Goal: Task Accomplishment & Management: Use online tool/utility

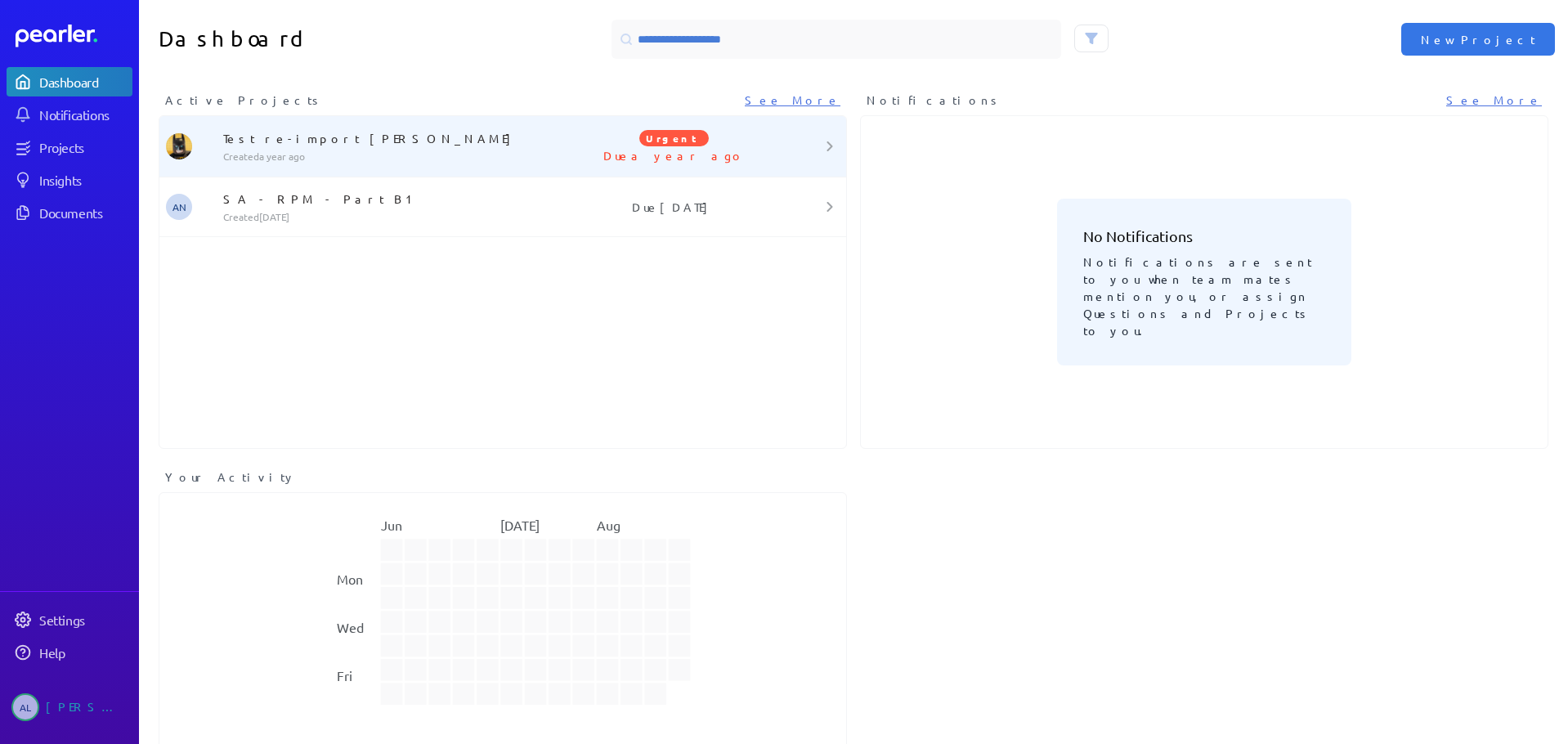
click at [813, 150] on div at bounding box center [817, 146] width 57 height 9
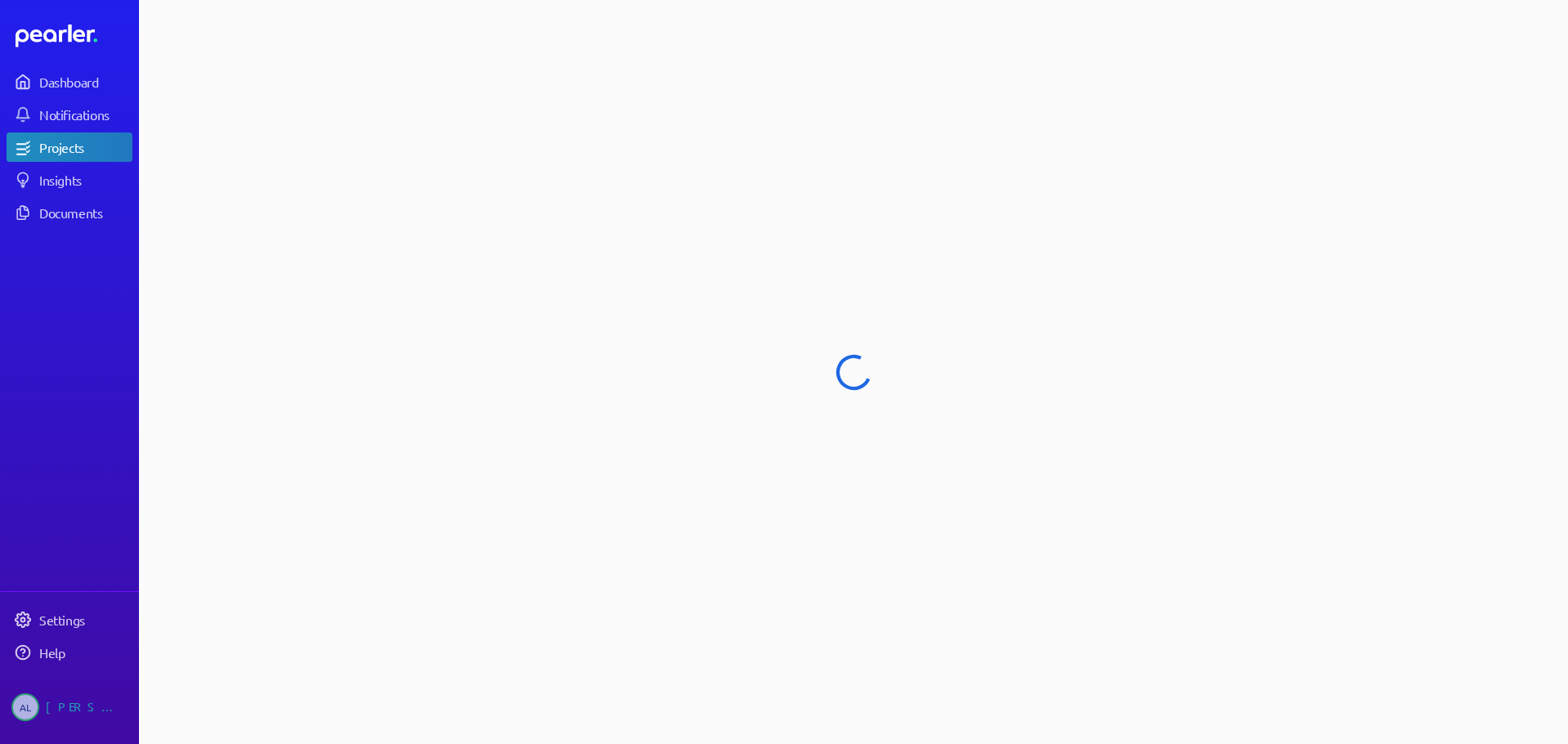
select select "******"
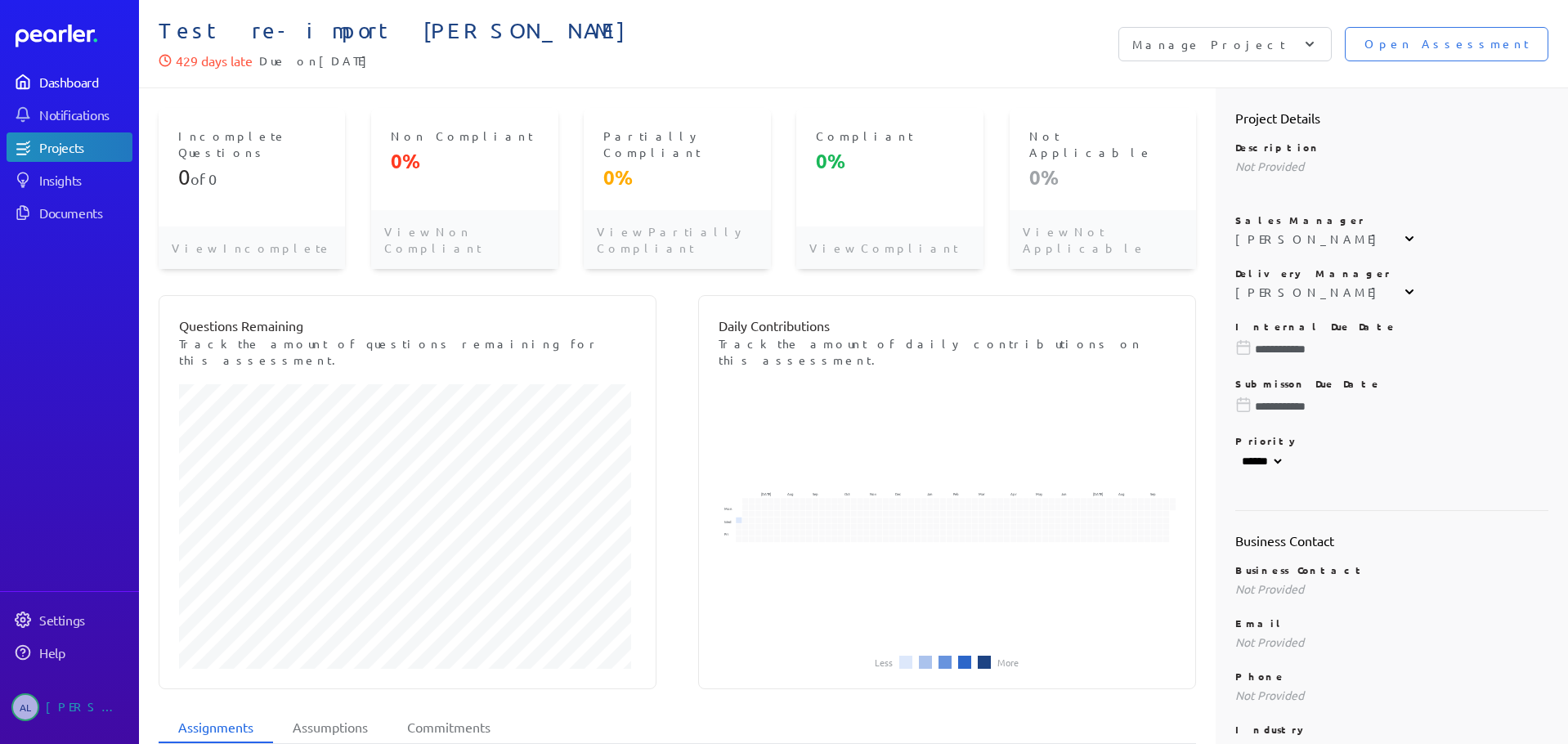
click at [68, 85] on div "Dashboard" at bounding box center [85, 81] width 92 height 16
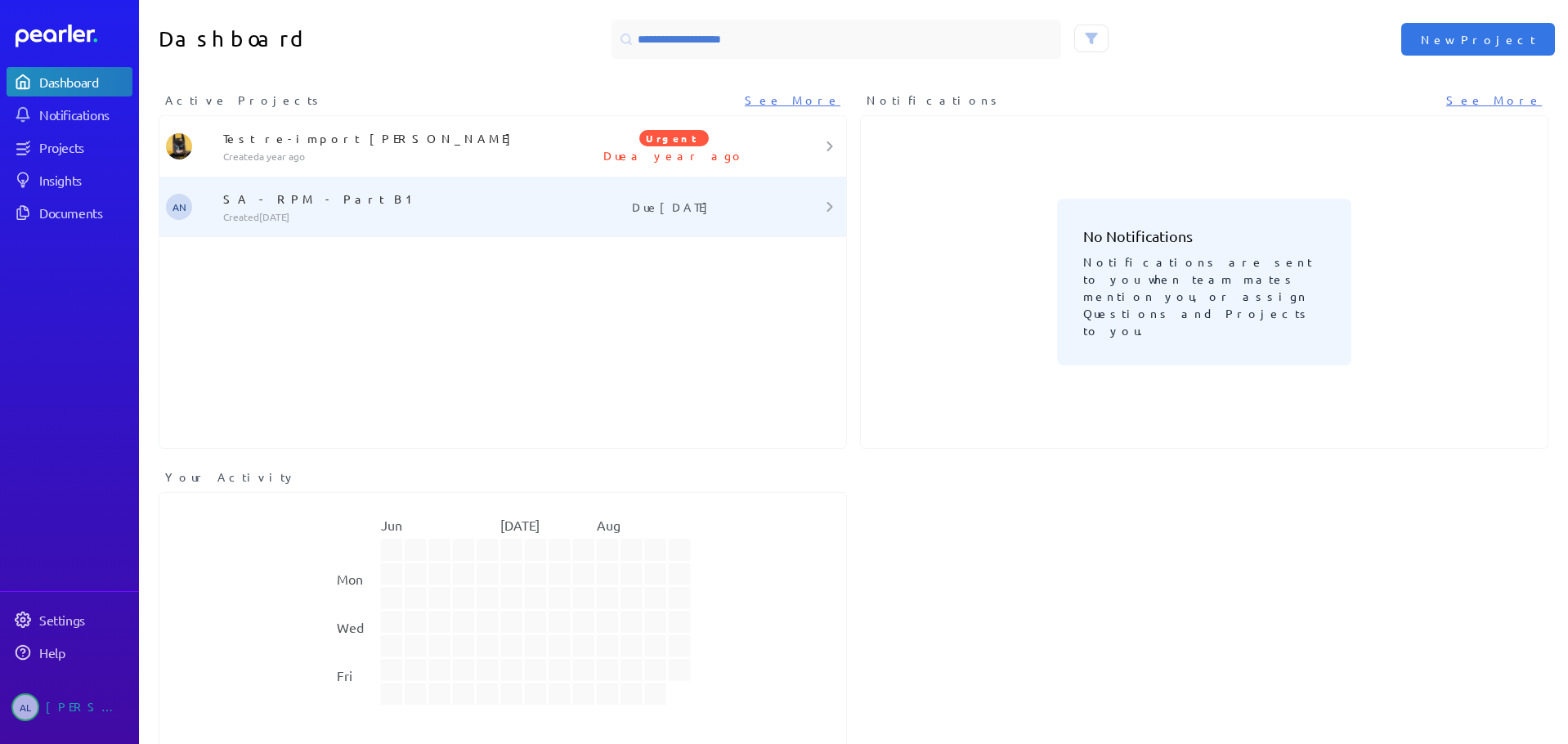
click at [284, 202] on p "SA - RPM - Part B1" at bounding box center [392, 199] width 337 height 16
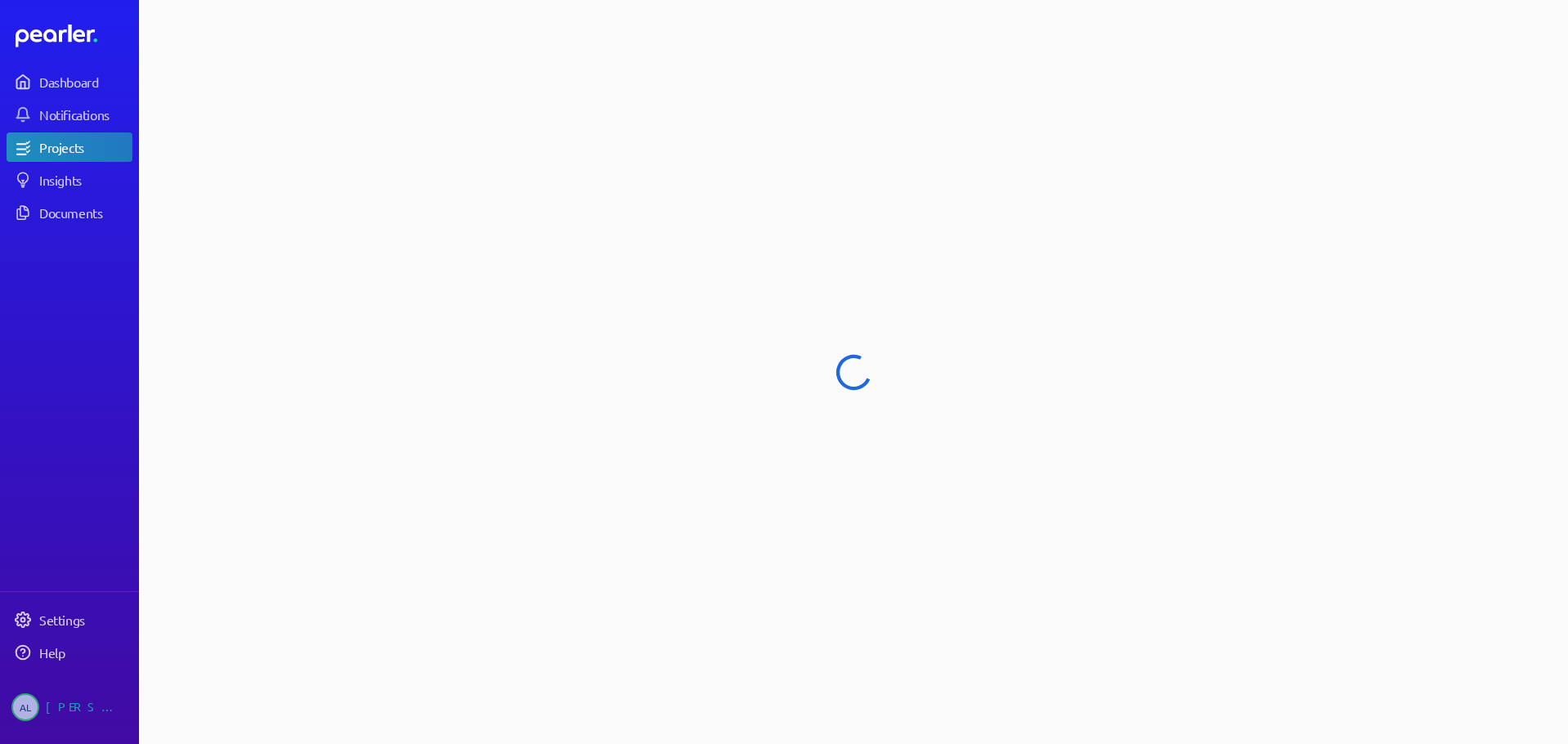
select select "******"
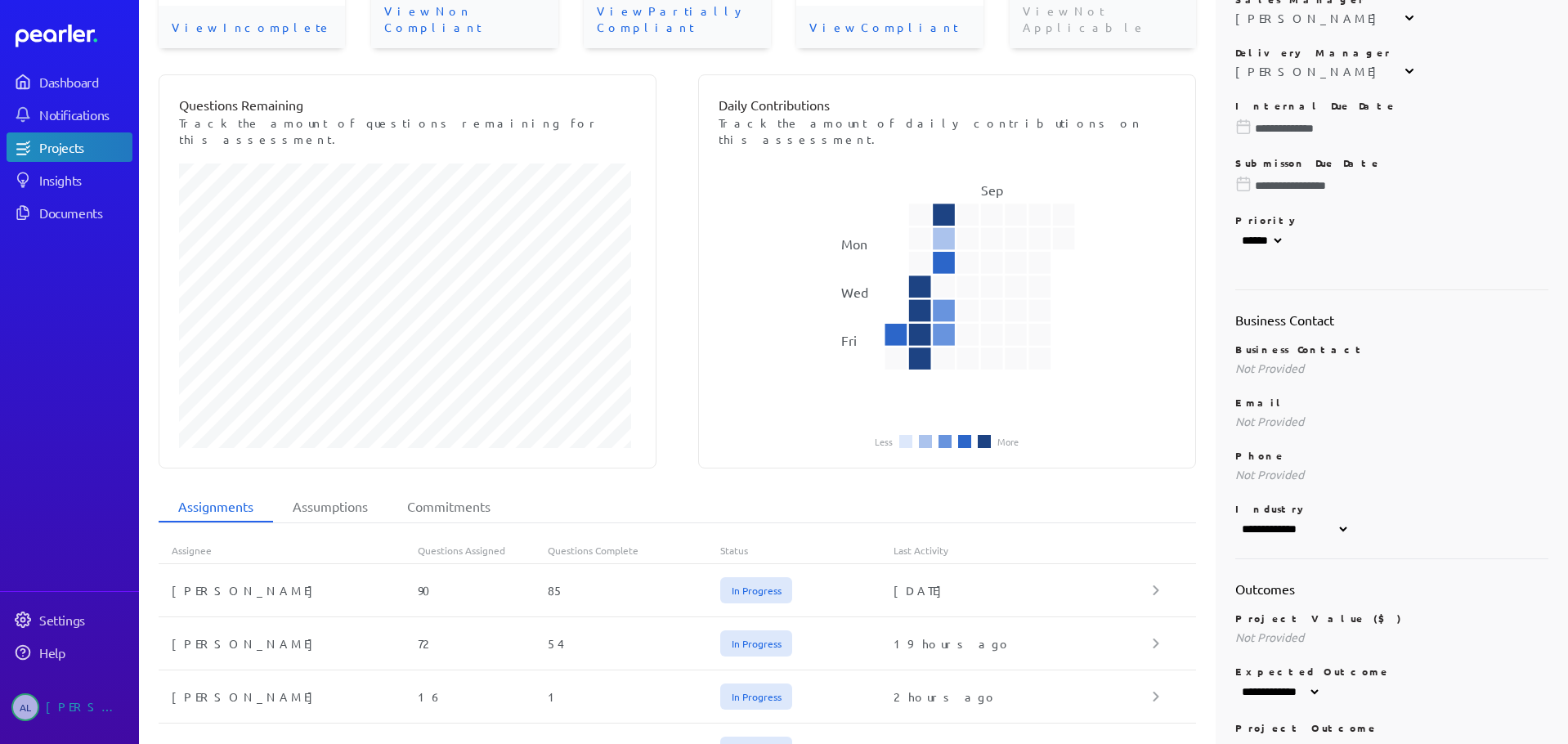
scroll to position [170, 0]
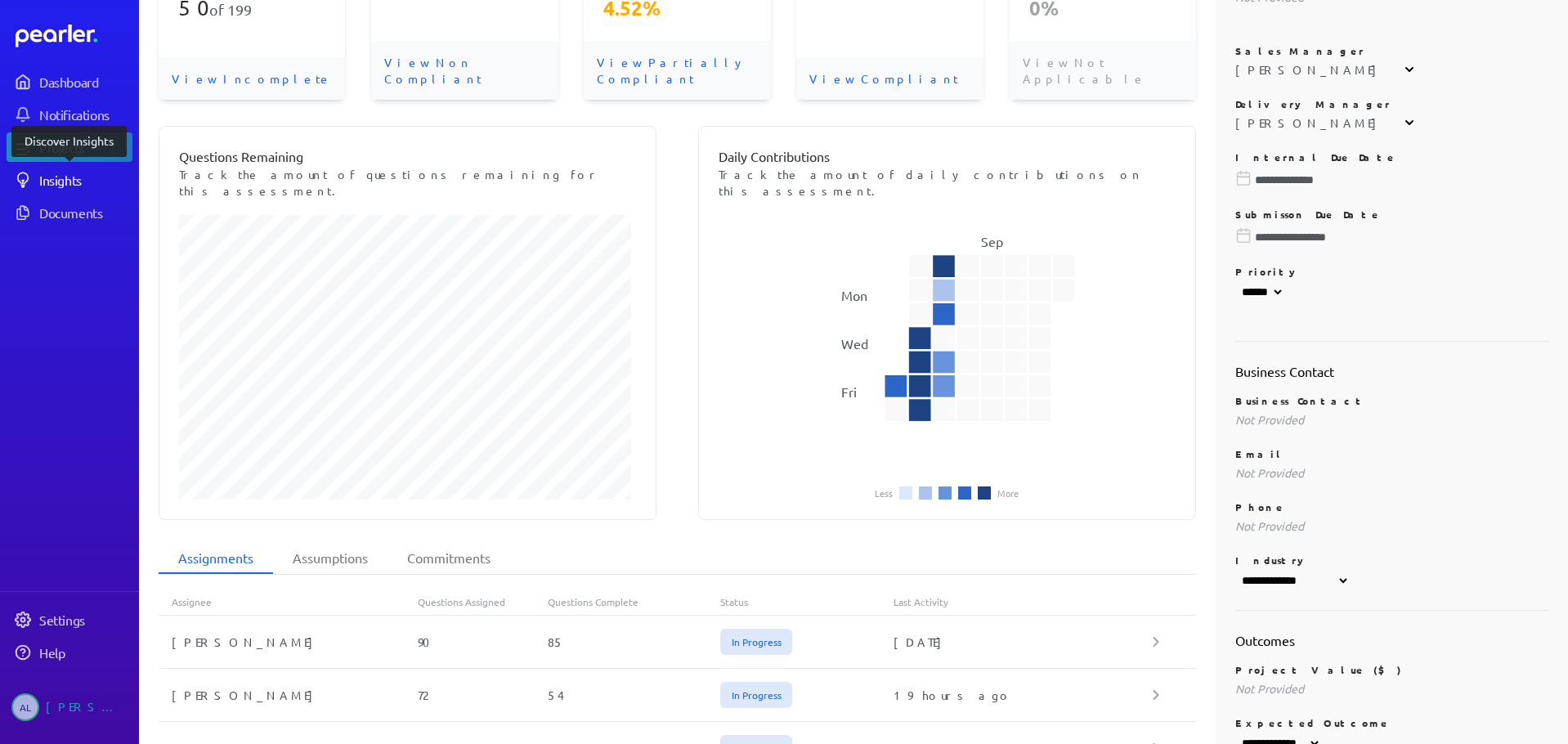
click at [58, 185] on div "Insights" at bounding box center [85, 180] width 92 height 16
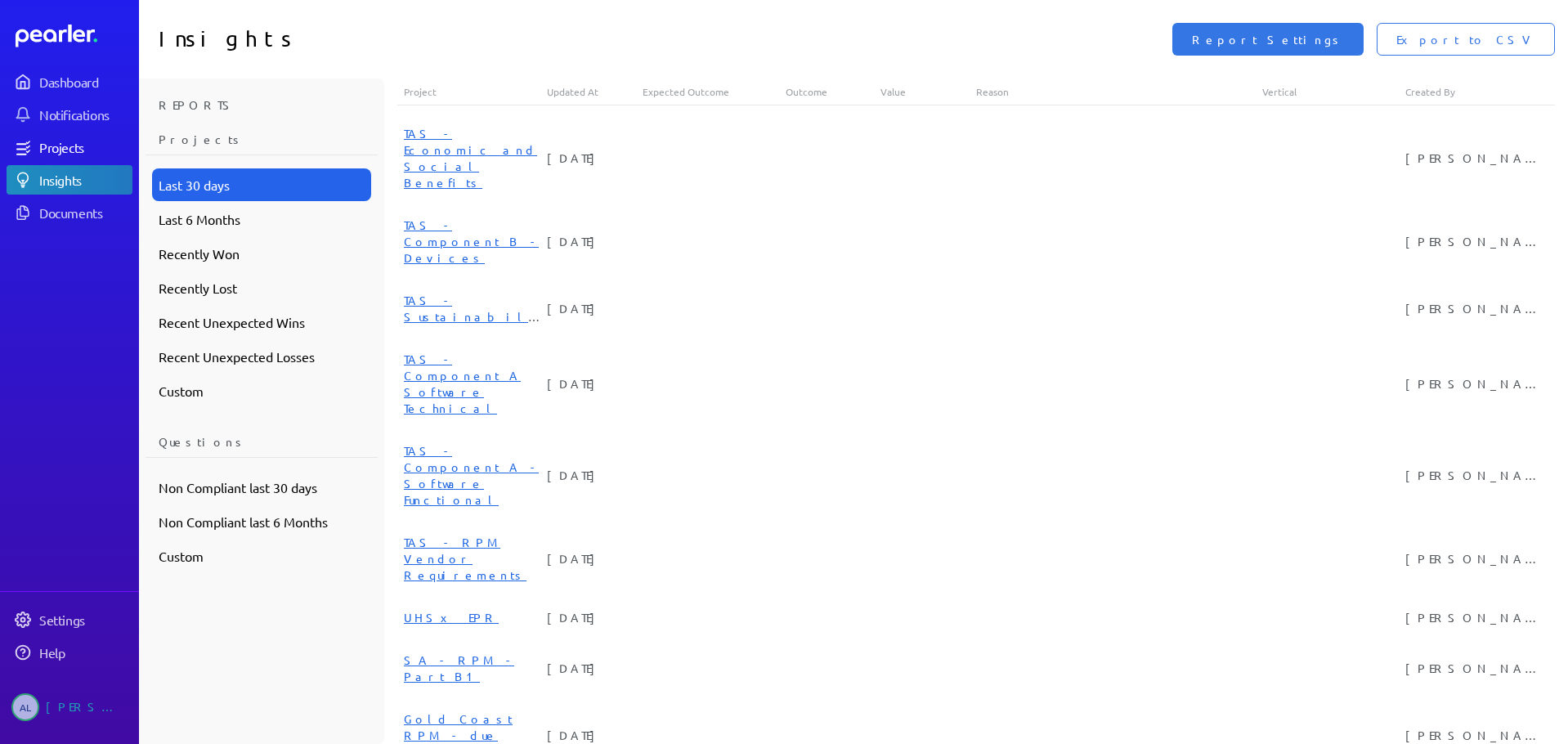
click at [71, 137] on link "Projects" at bounding box center [69, 147] width 126 height 29
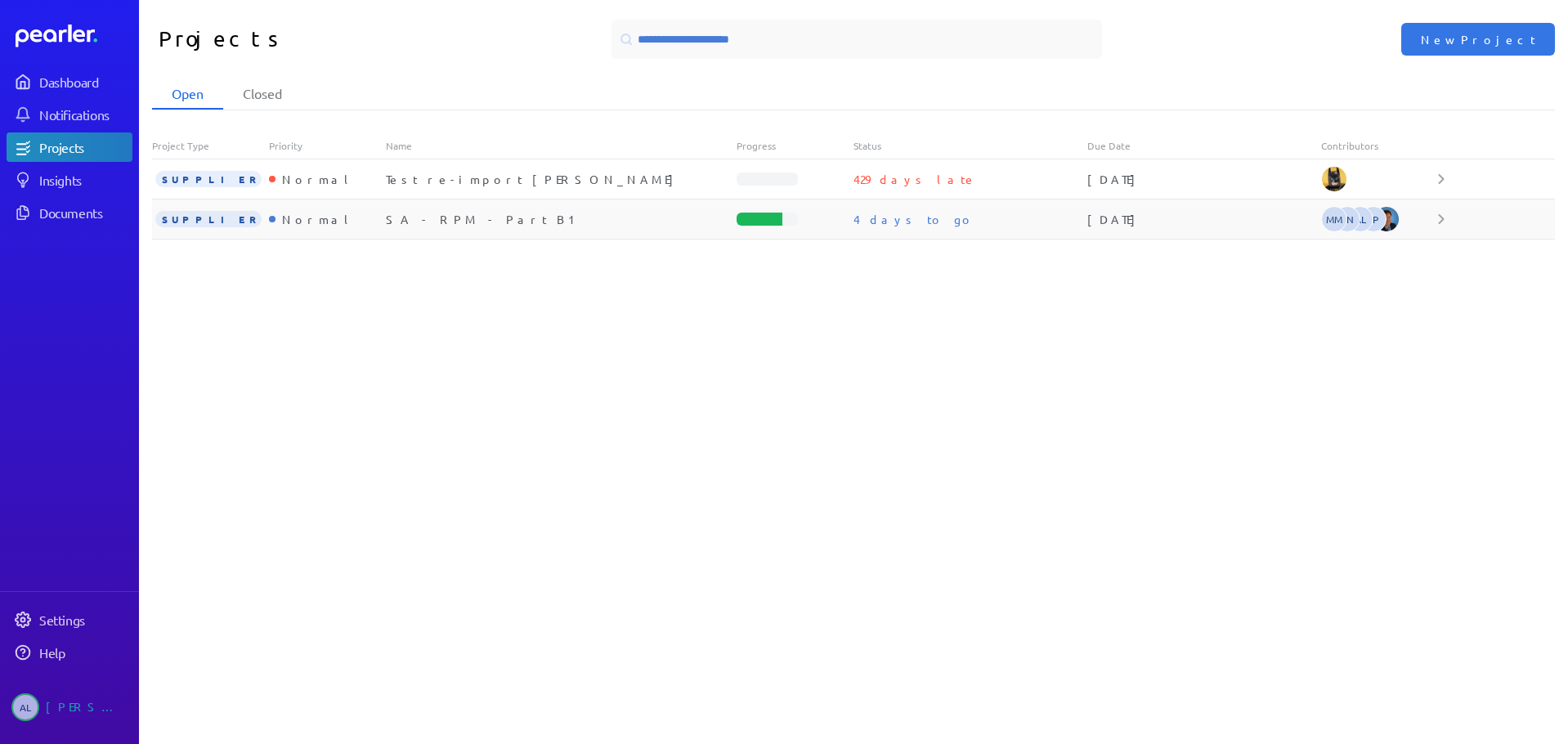
click at [471, 211] on div "SA - RPM - Part B1" at bounding box center [561, 218] width 351 height 16
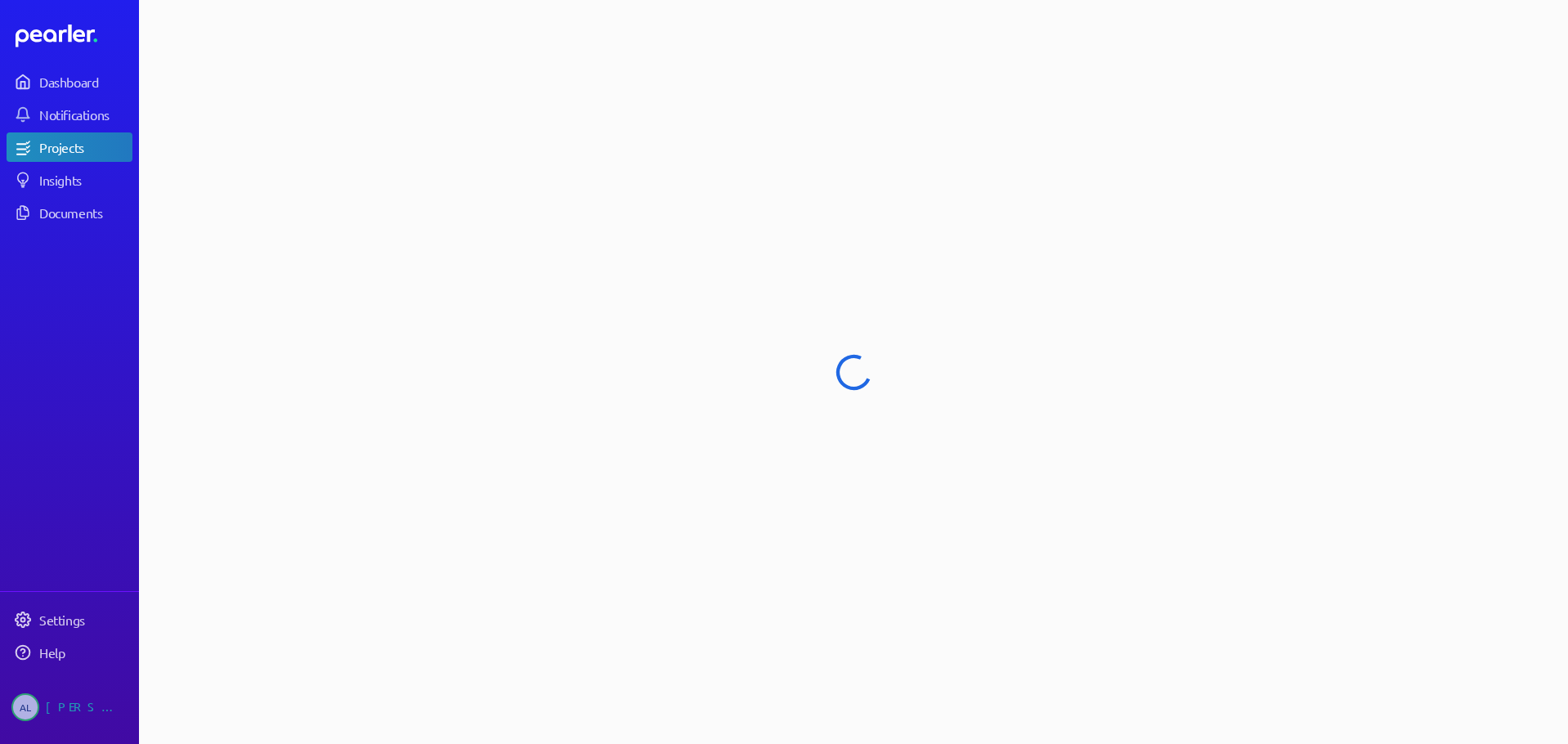
select select "******"
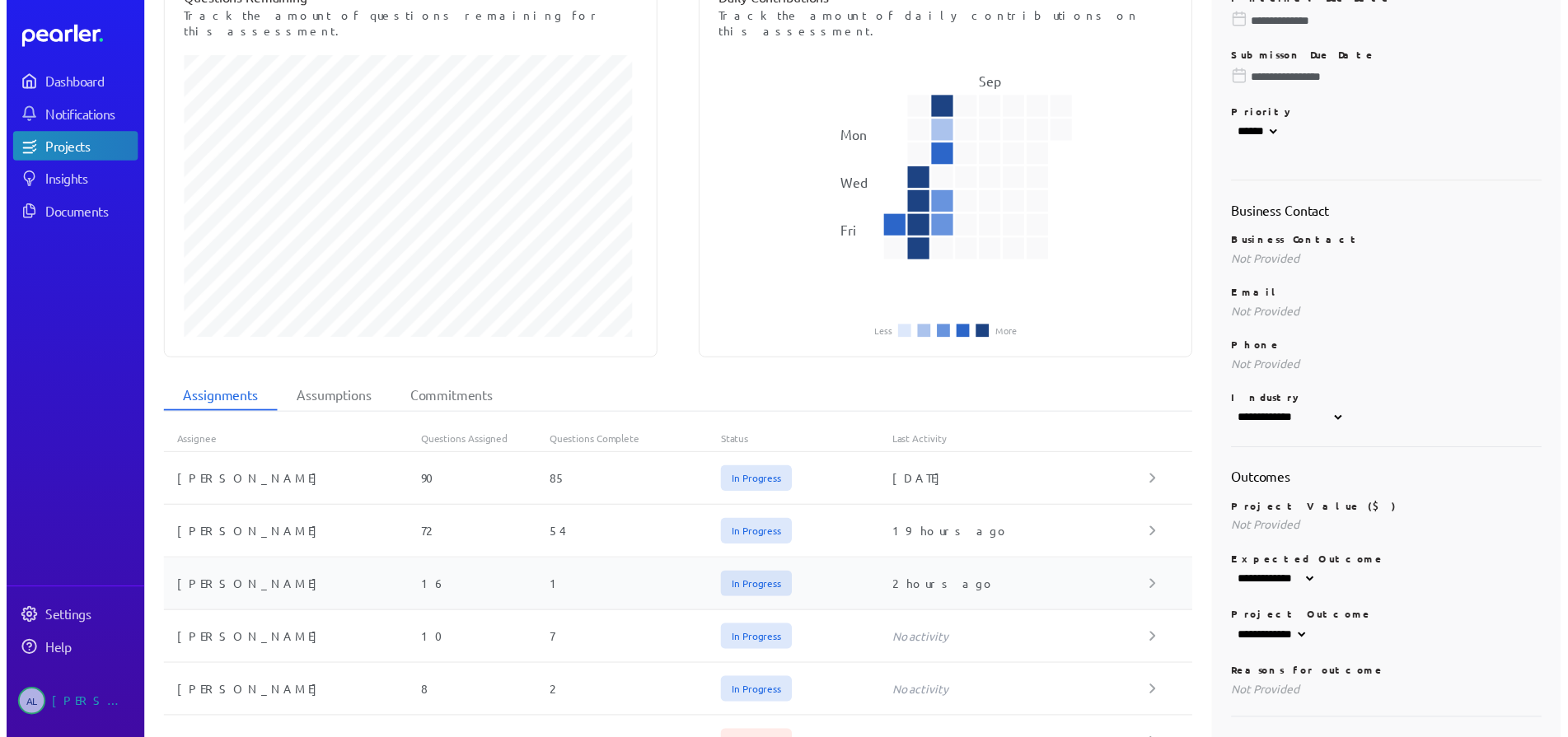
scroll to position [417, 0]
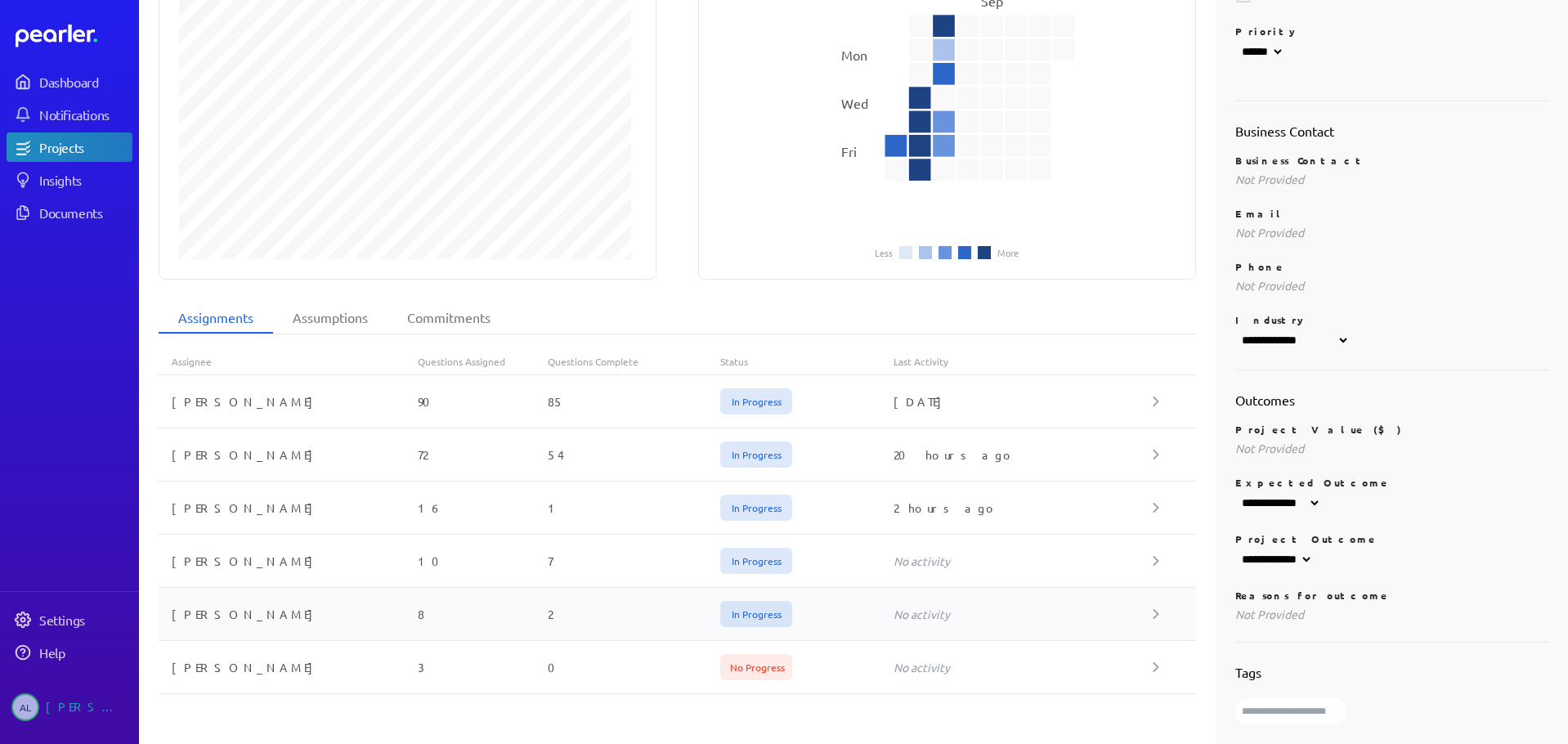
click at [266, 588] on div "[PERSON_NAME] 8 2 In Progress No activity" at bounding box center [677, 615] width 1037 height 53
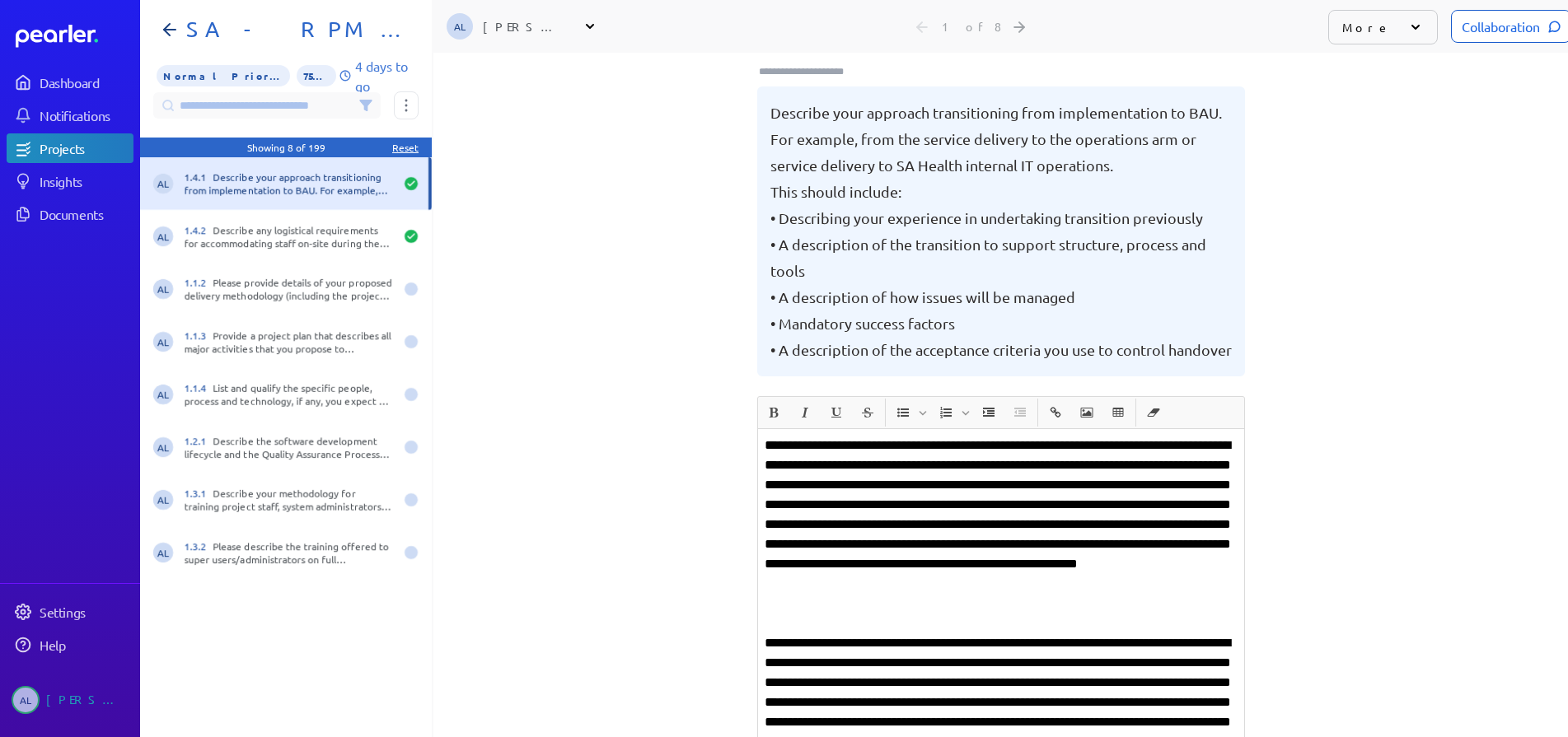
scroll to position [165, 0]
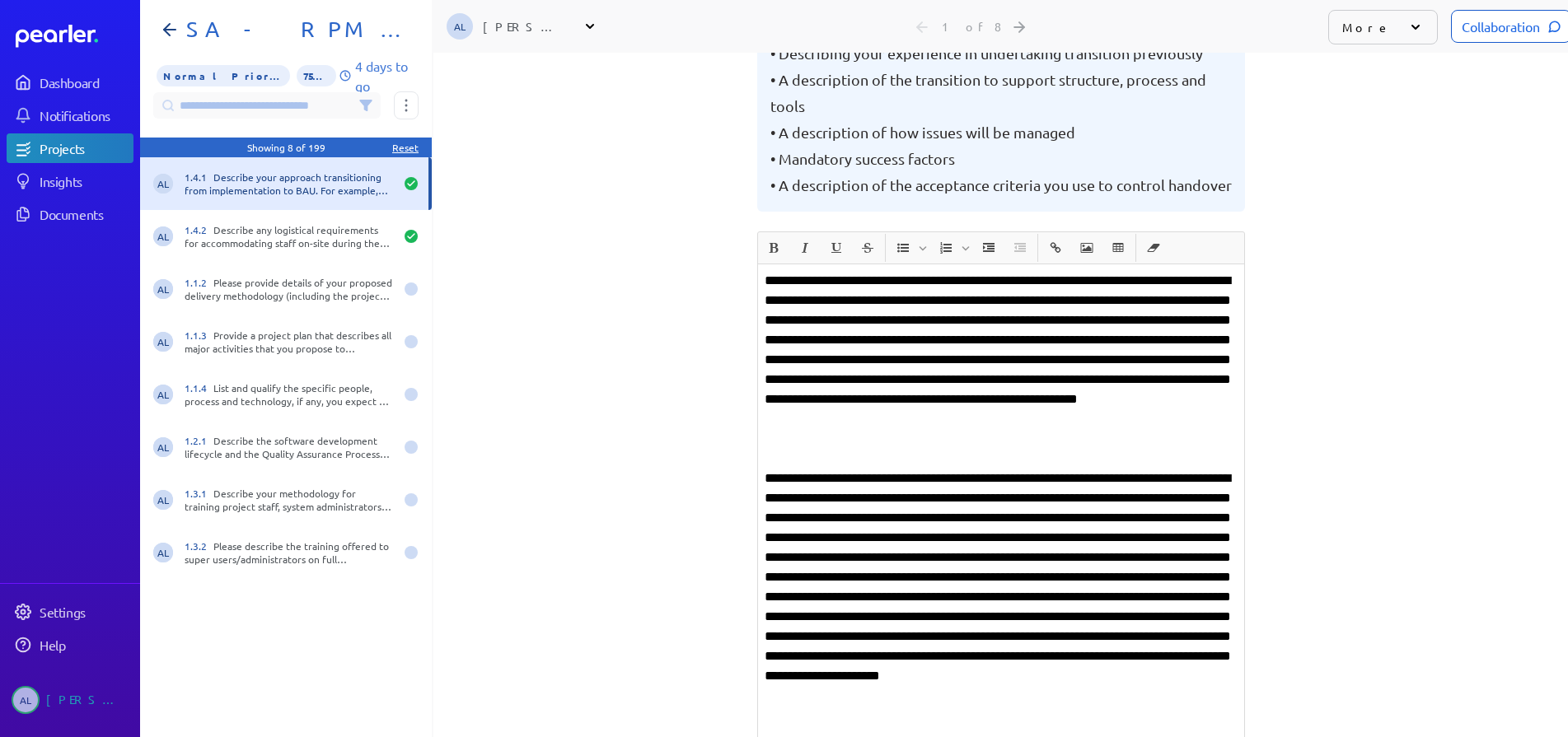
click at [1113, 453] on div "**********" at bounding box center [1001, 558] width 486 height 586
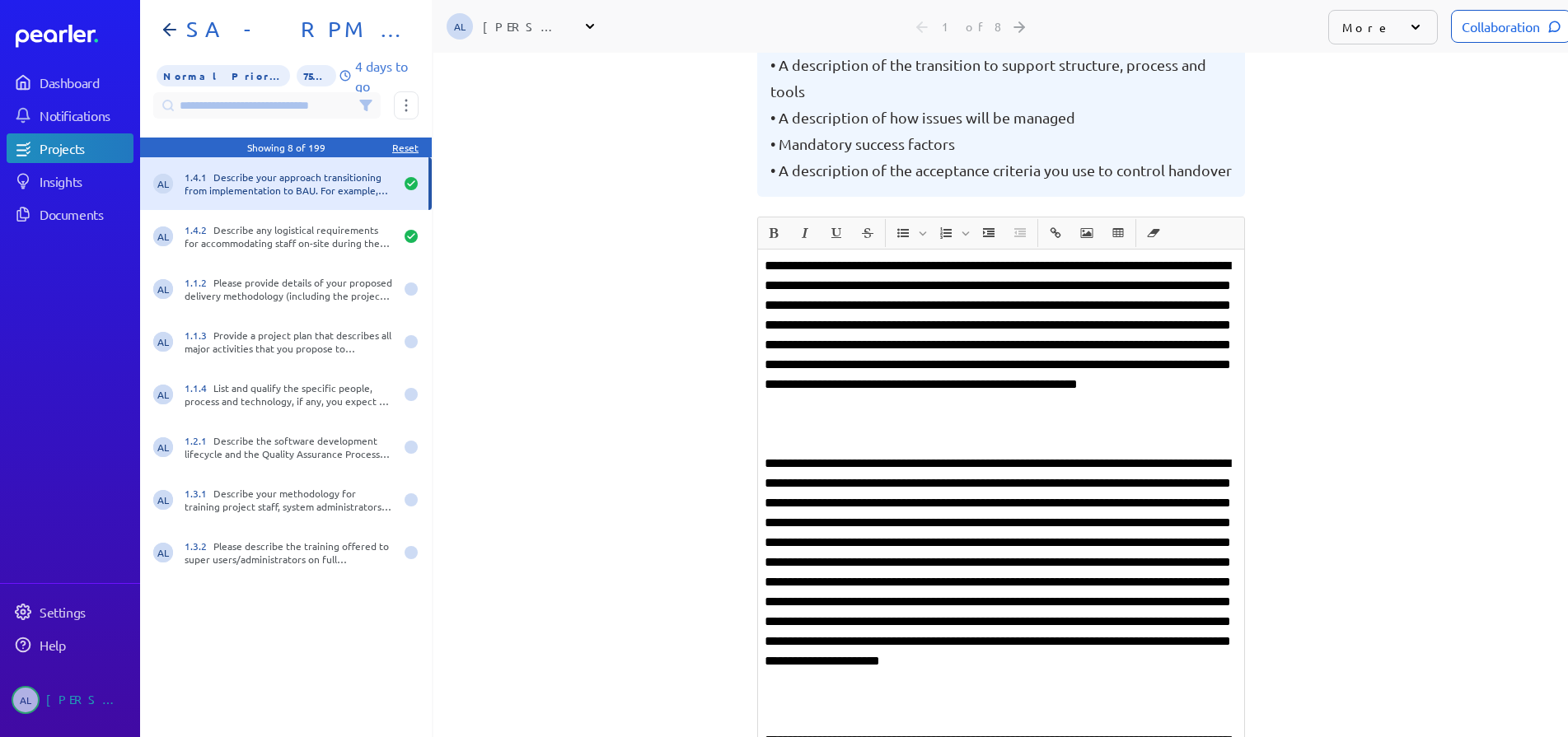
scroll to position [83, 0]
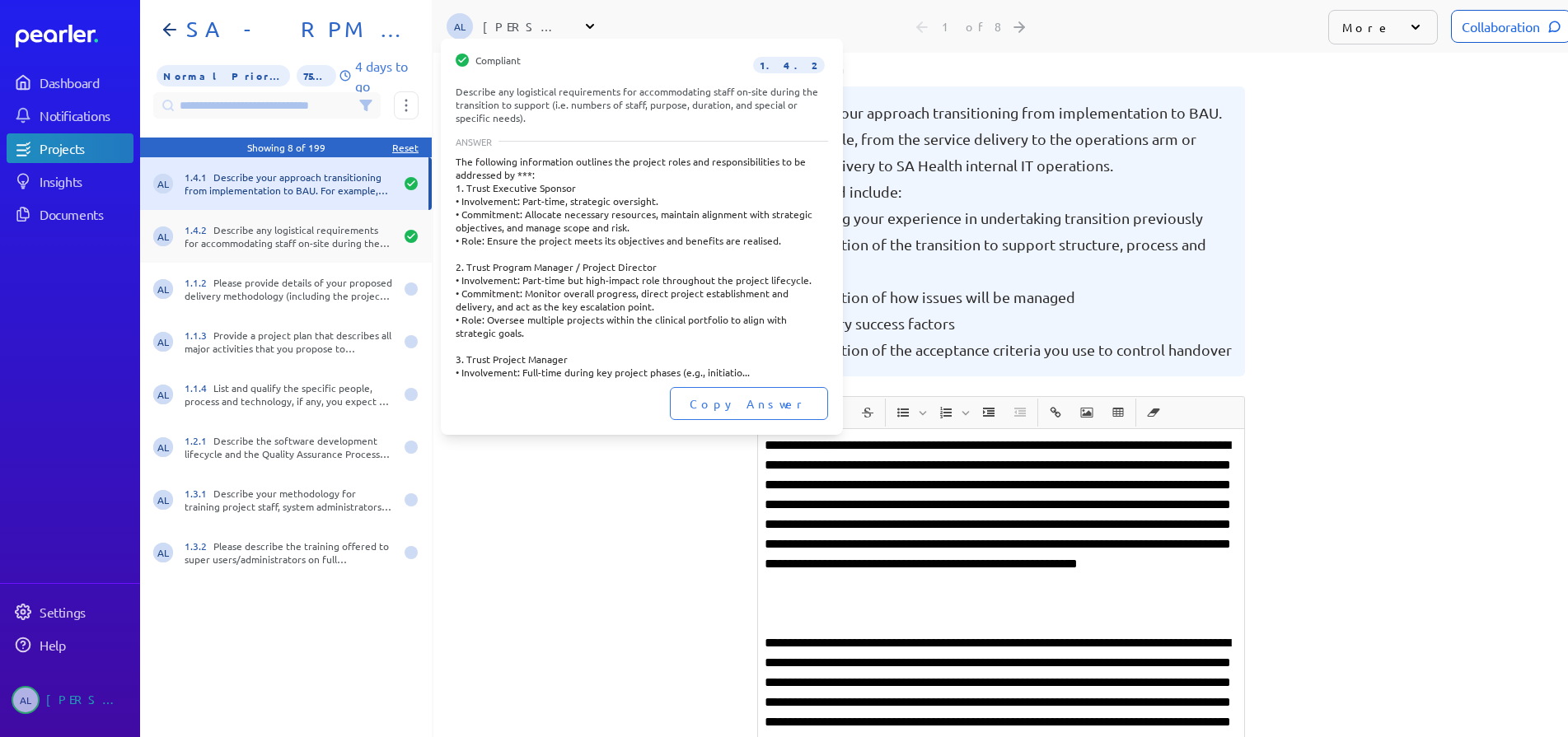
click at [256, 237] on div "1.4.2 Describe any logistical requirements for accommodating staff on-site duri…" at bounding box center [289, 236] width 210 height 27
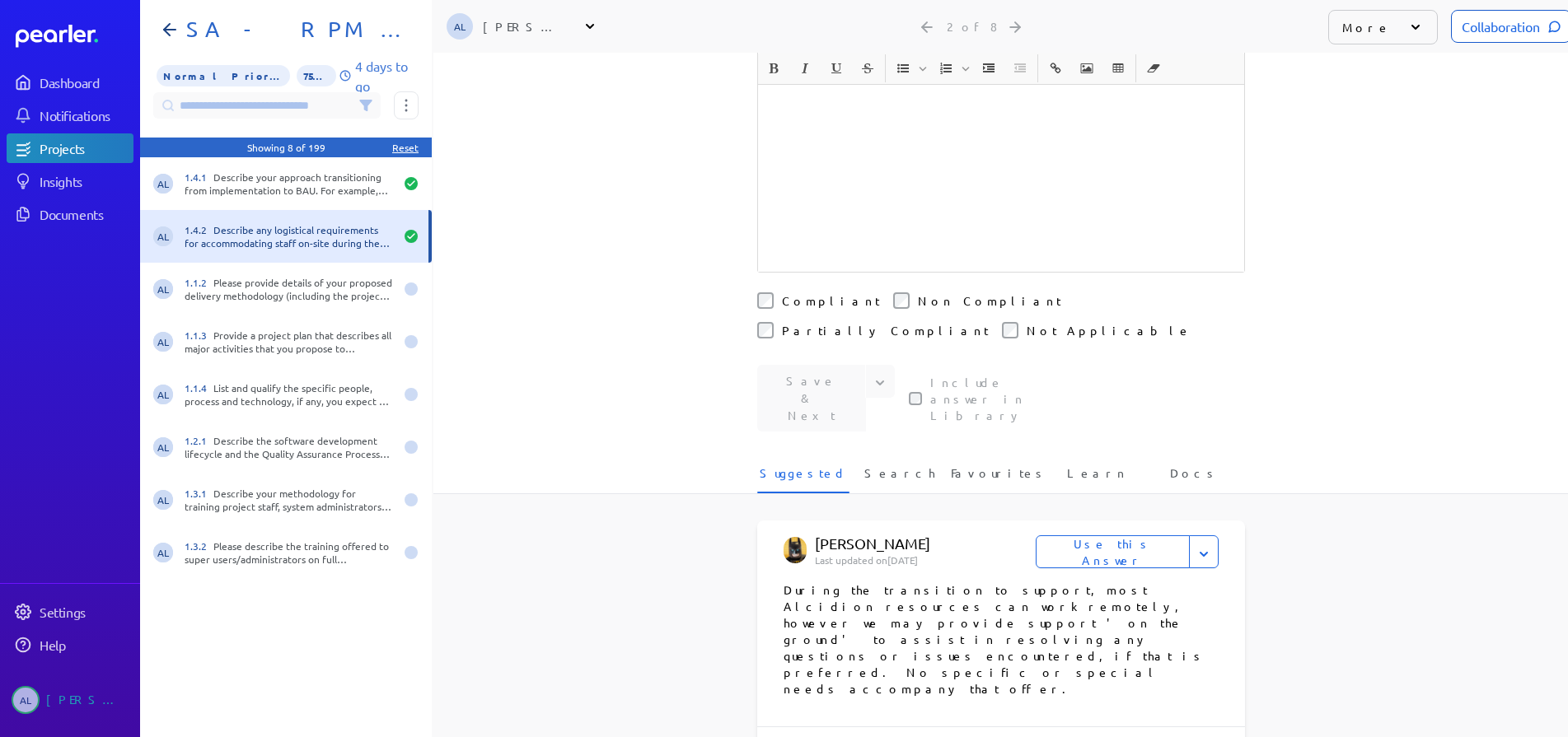
scroll to position [1483, 0]
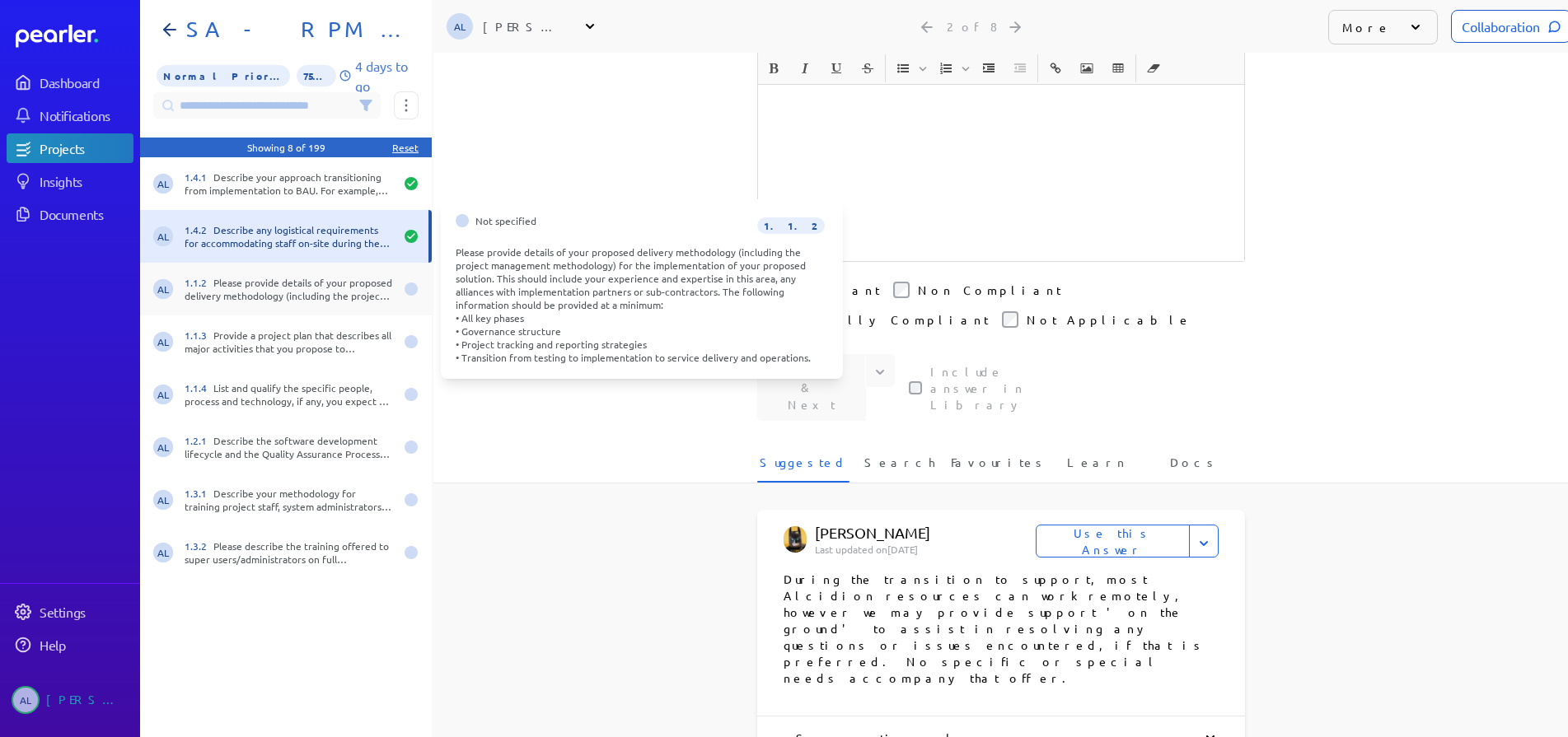
click at [262, 284] on div "1.1.2 Please provide details of your proposed delivery methodology (including t…" at bounding box center [289, 289] width 210 height 27
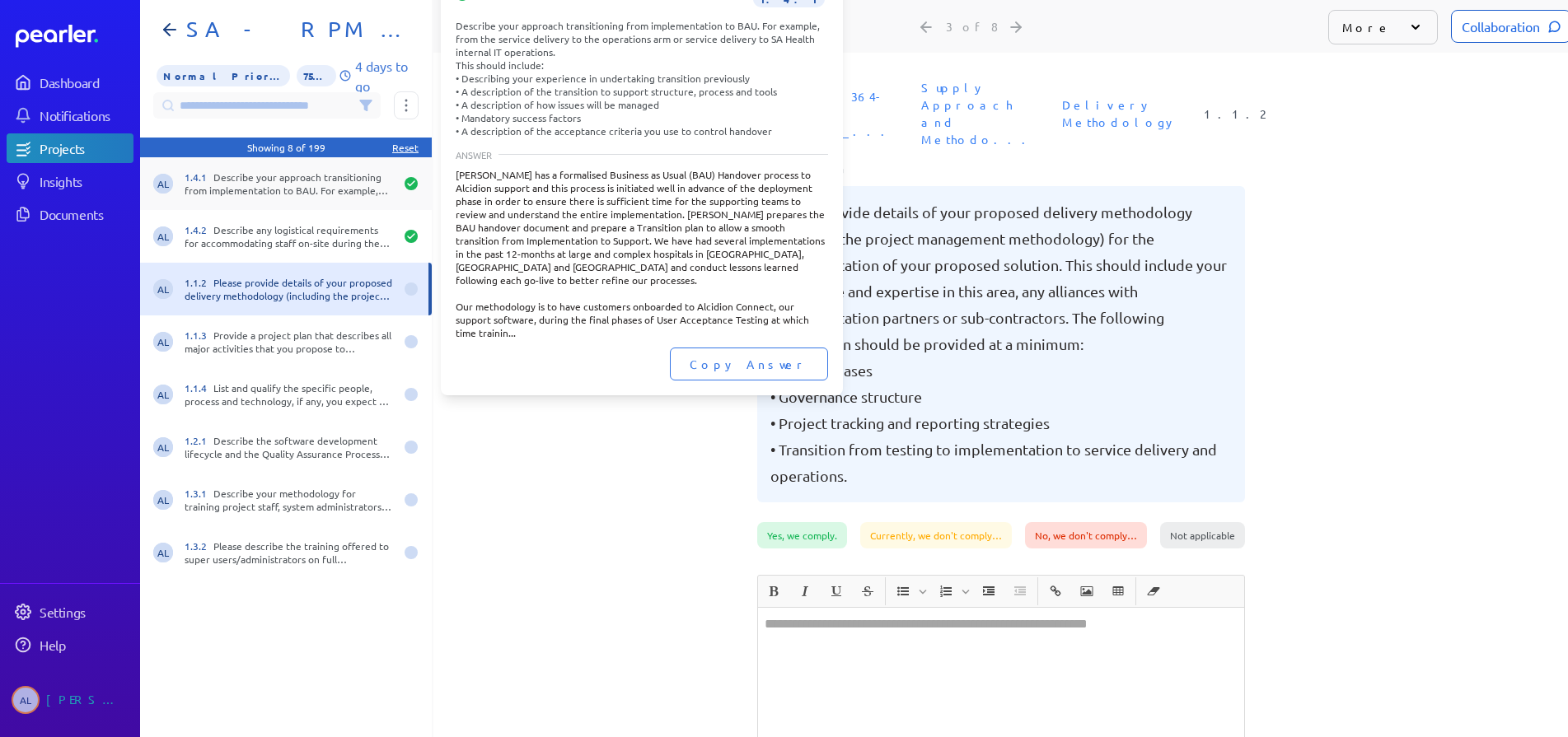
click at [238, 184] on div "1.4.1 Describe your approach transitioning from implementation to BAU. For exam…" at bounding box center [289, 184] width 210 height 27
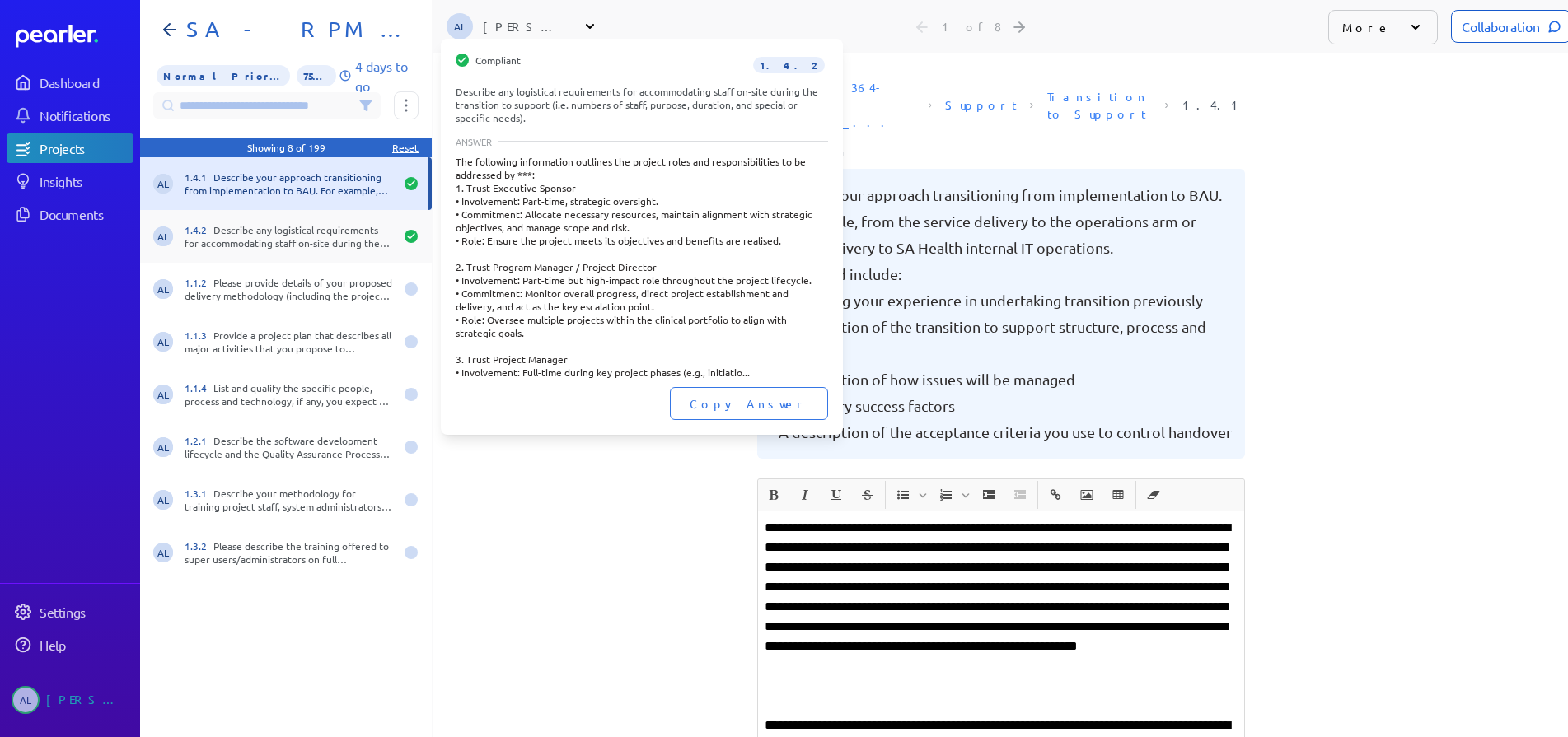
click at [253, 237] on div "1.4.2 Describe any logistical requirements for accommodating staff on-site duri…" at bounding box center [289, 236] width 210 height 27
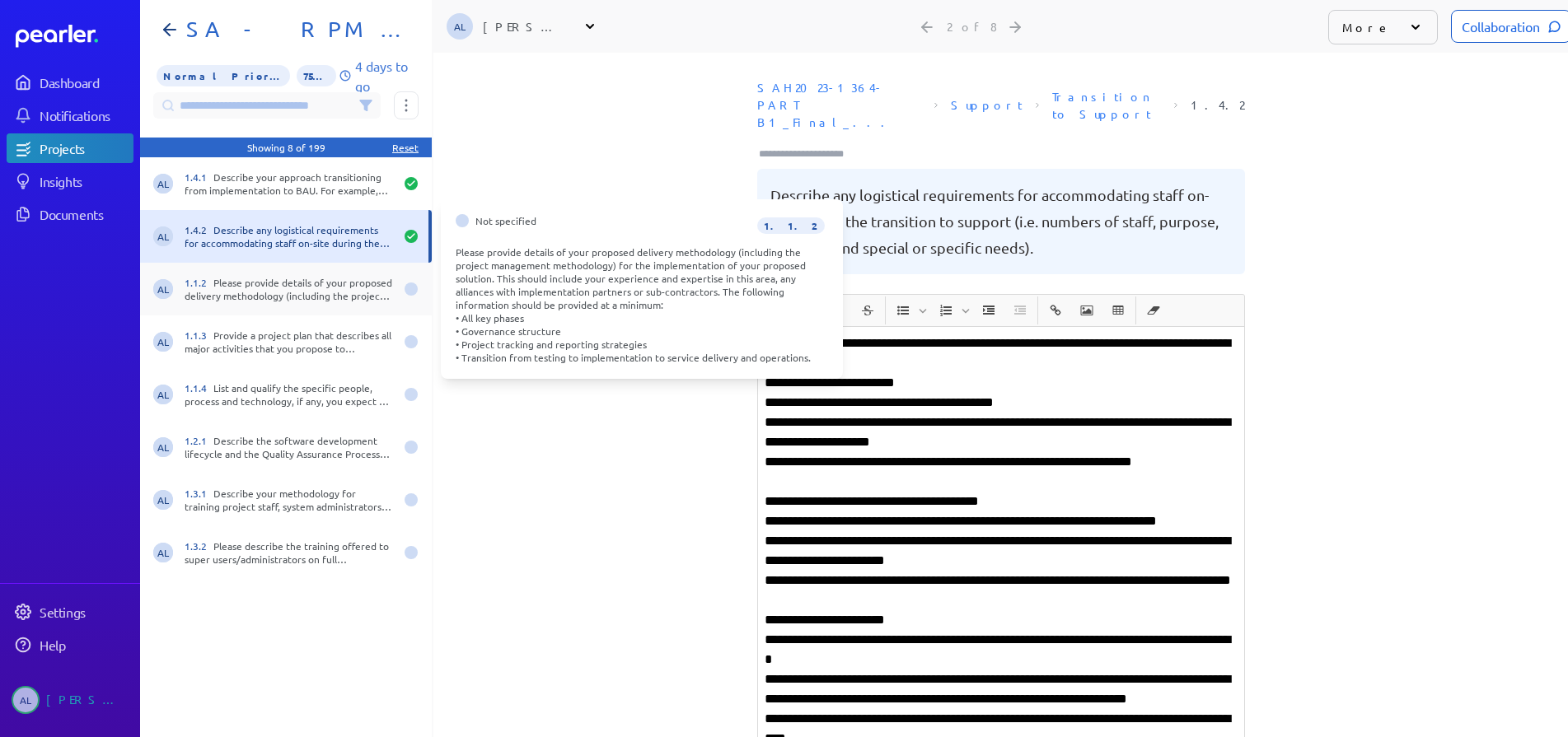
click at [267, 276] on div "1.1.2 Please provide details of your proposed delivery methodology (including t…" at bounding box center [289, 289] width 210 height 27
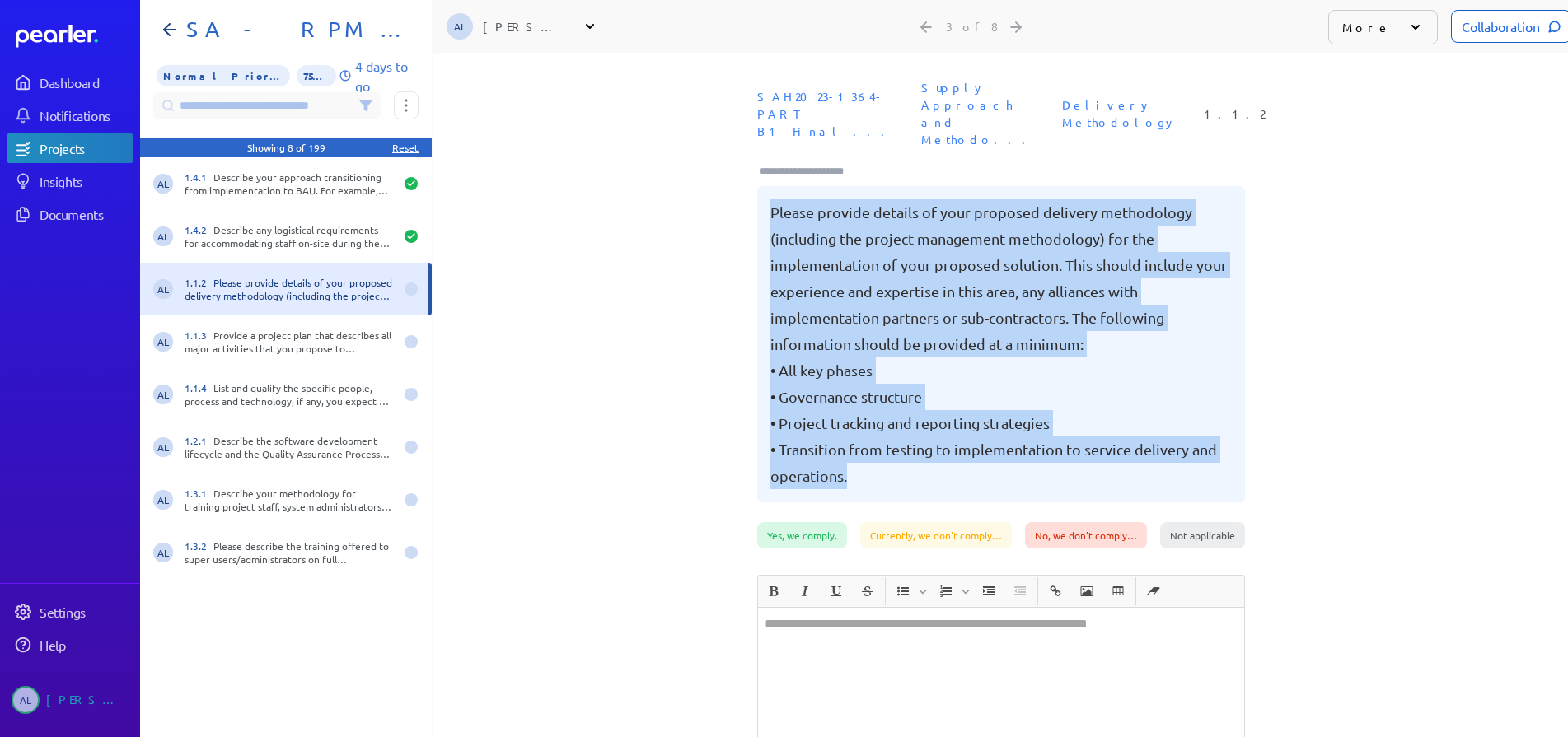
drag, startPoint x: 766, startPoint y: 167, endPoint x: 1008, endPoint y: 441, distance: 365.6
click at [1008, 441] on pre "Please provide details of your proposed delivery methodology (including the pro…" at bounding box center [1000, 344] width 461 height 290
copy pre "Please provide details of your proposed delivery methodology (including the pro…"
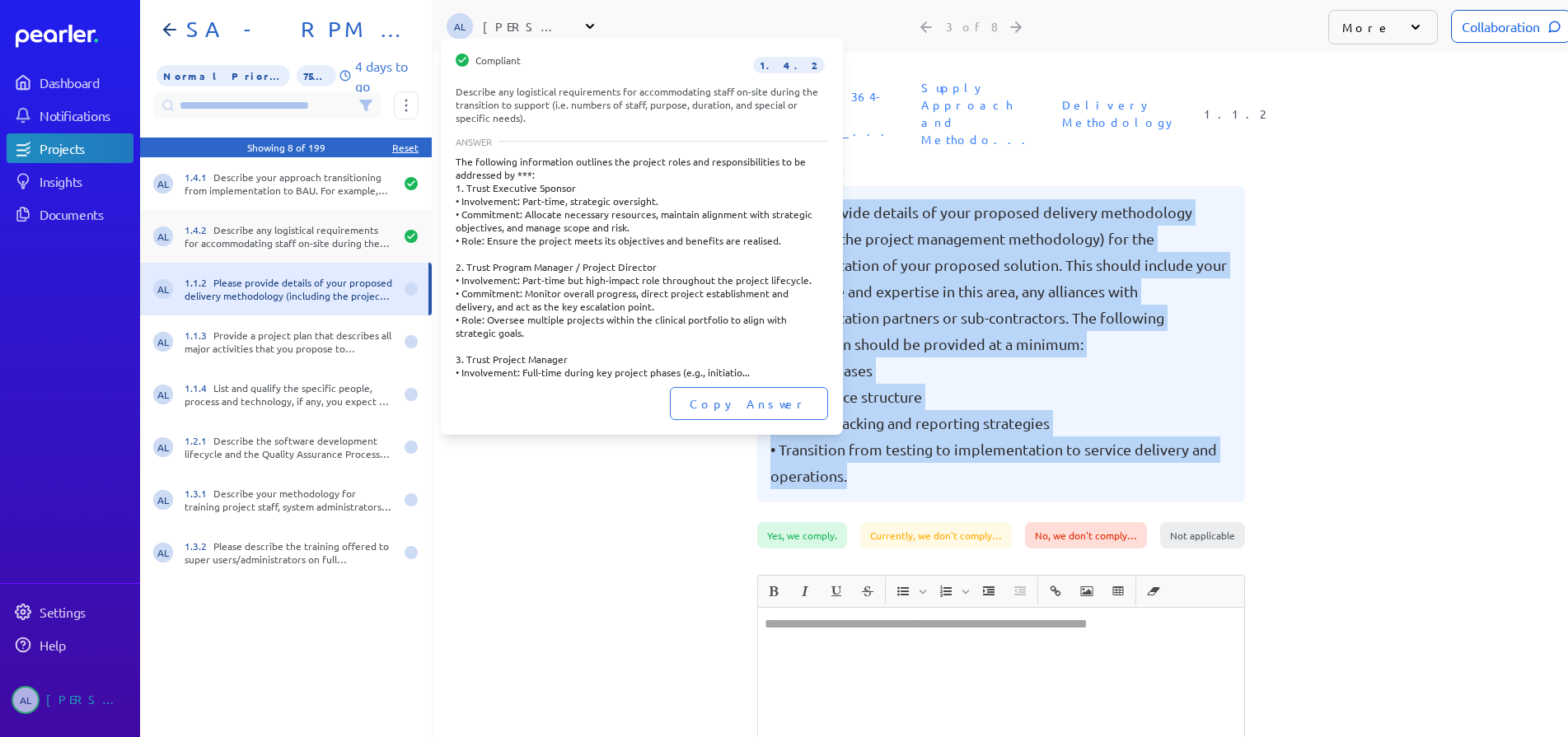
click at [291, 235] on div "1.4.2 Describe any logistical requirements for accommodating staff on-site duri…" at bounding box center [289, 236] width 210 height 27
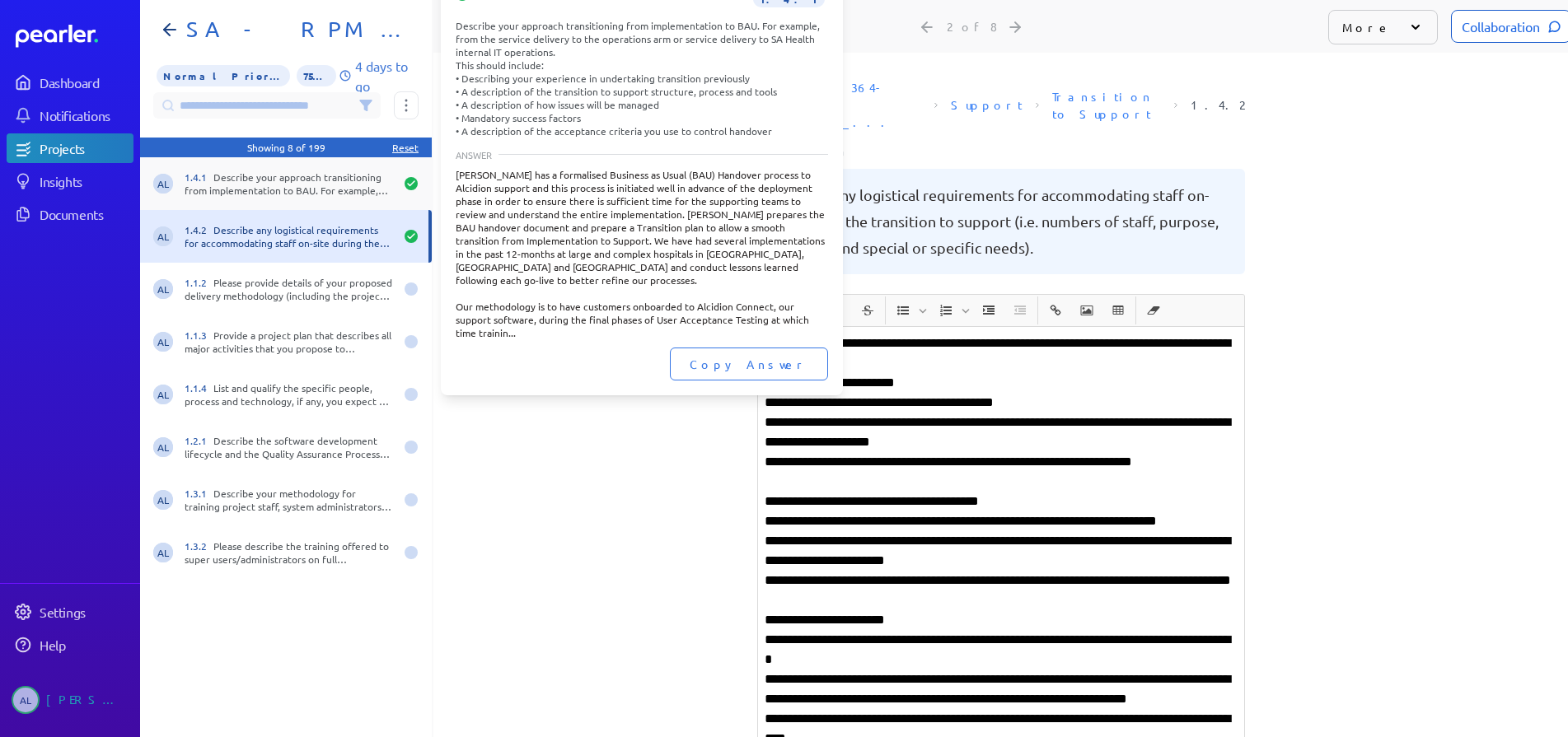
click at [323, 166] on div "AL 1.4.1 Describe your approach transitioning from implementation to BAU. For e…" at bounding box center [285, 183] width 292 height 53
